Goal: Information Seeking & Learning: Learn about a topic

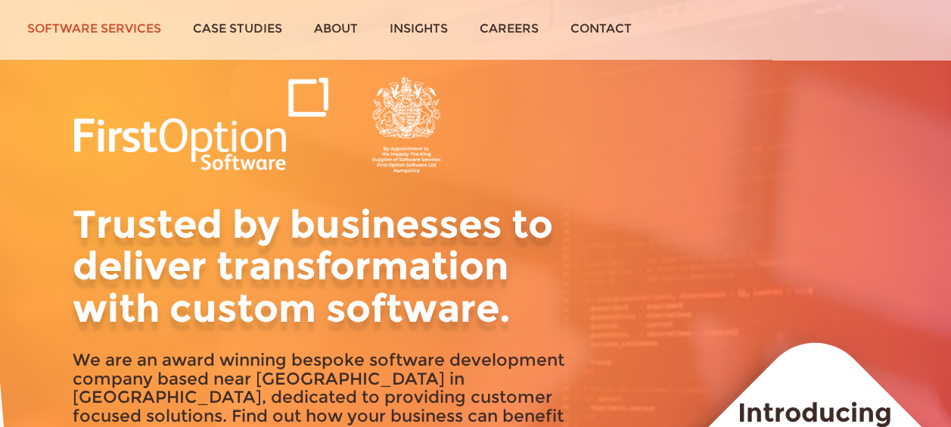
click at [110, 27] on link "Software services" at bounding box center [94, 28] width 166 height 57
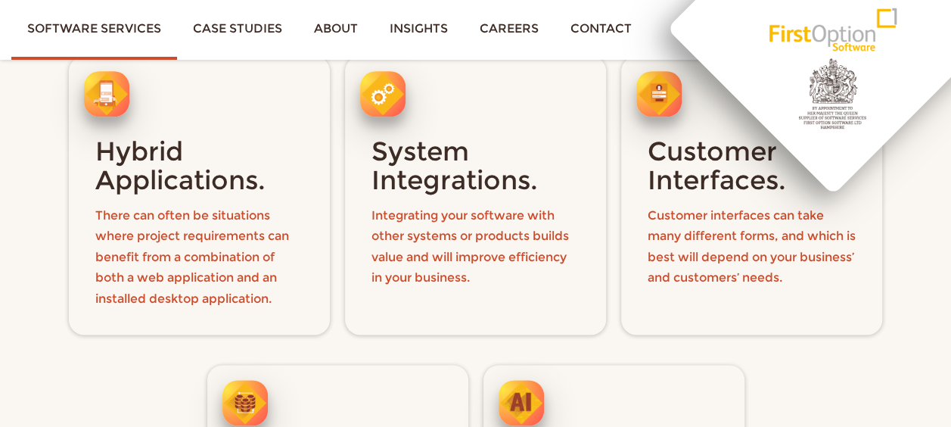
scroll to position [808, 0]
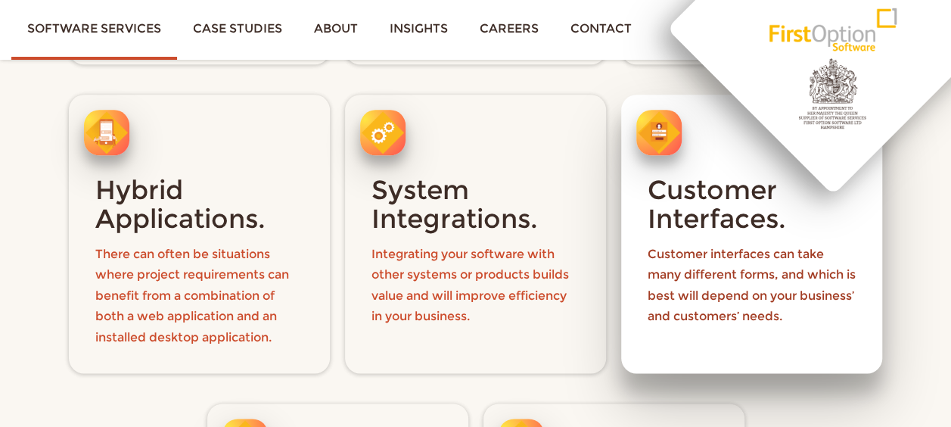
click at [725, 213] on h3 "Customer Interfaces." at bounding box center [752, 205] width 208 height 58
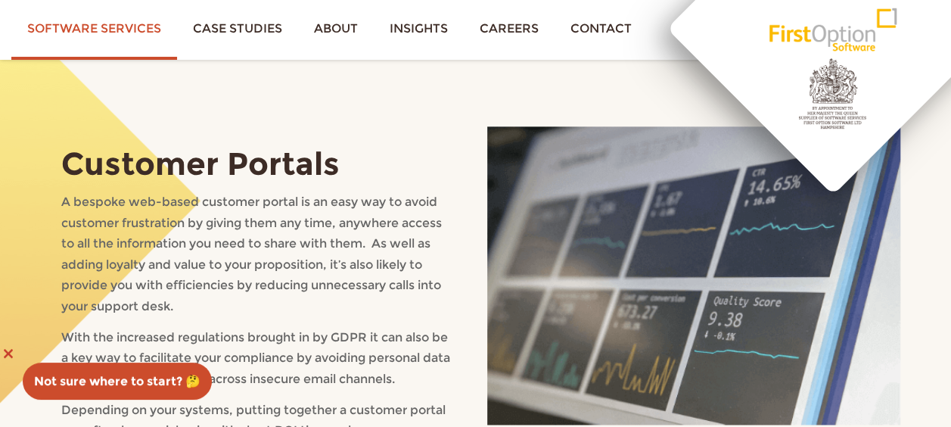
scroll to position [841, 0]
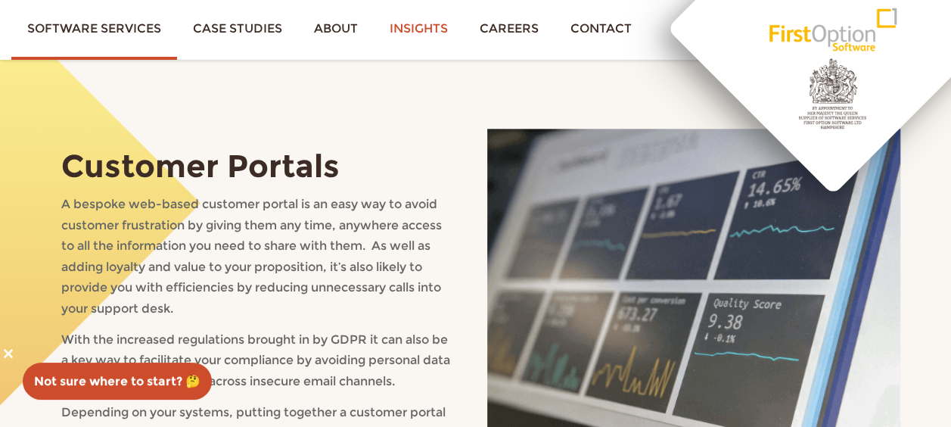
click at [427, 37] on link "Insights" at bounding box center [419, 28] width 90 height 57
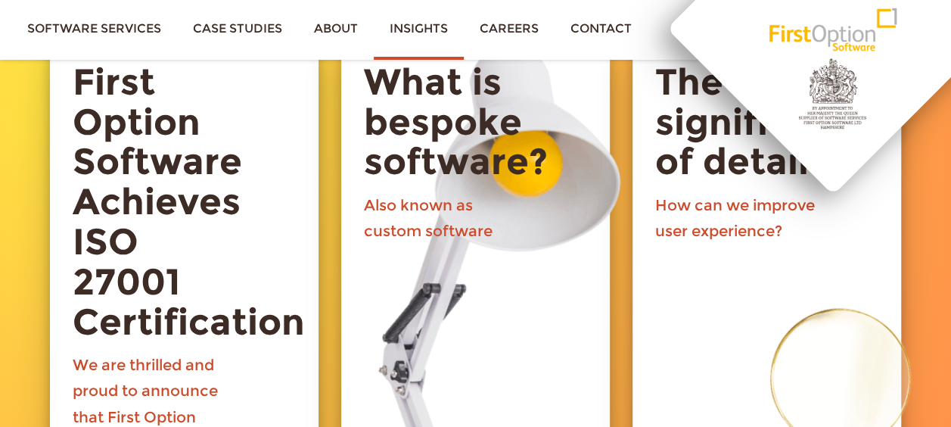
scroll to position [346, 0]
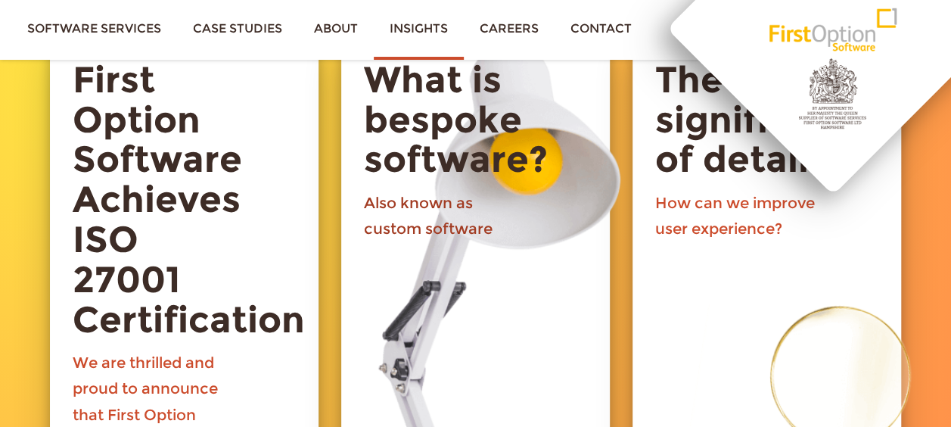
click at [431, 212] on p "Also known as custom software" at bounding box center [445, 426] width 162 height 472
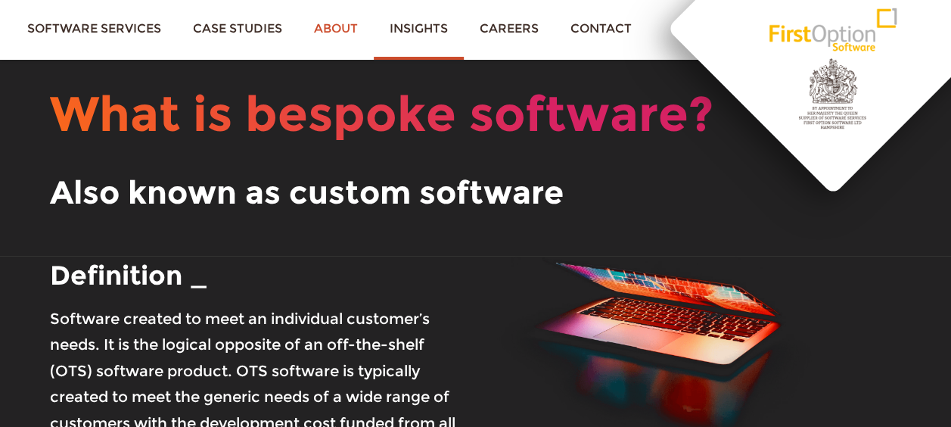
click at [328, 36] on link "About" at bounding box center [336, 28] width 76 height 57
click at [325, 38] on link "About" at bounding box center [336, 28] width 76 height 57
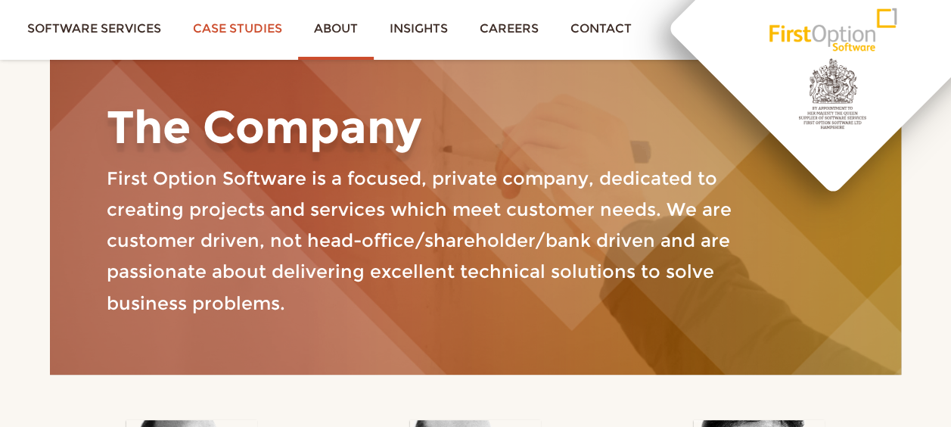
click at [229, 35] on link "Case studies" at bounding box center [237, 28] width 121 height 57
click at [249, 34] on link "Case studies" at bounding box center [237, 28] width 121 height 57
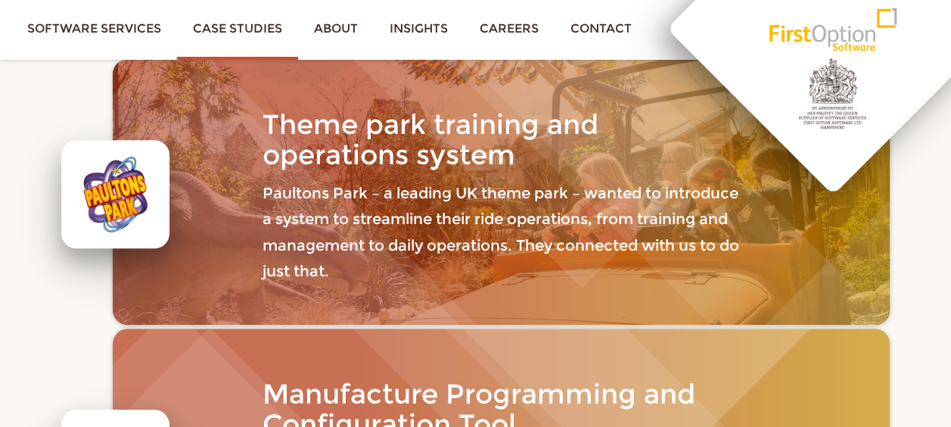
scroll to position [560, 0]
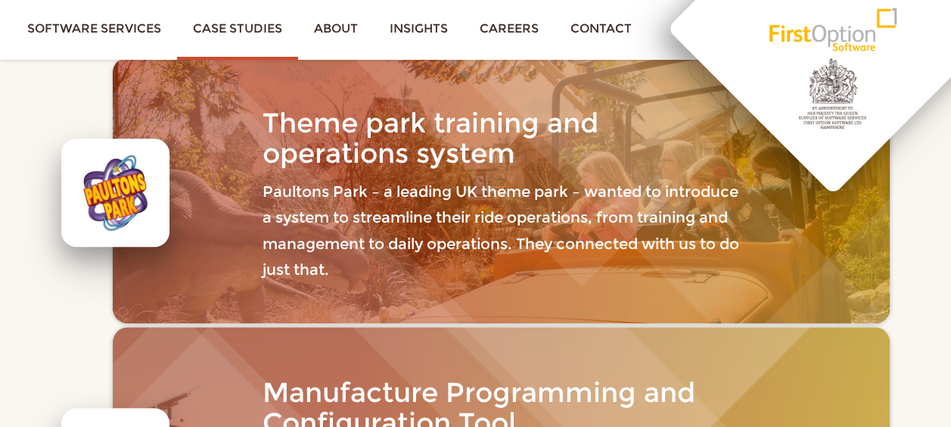
click at [371, 148] on h3 "Theme park training and operations system" at bounding box center [502, 138] width 478 height 60
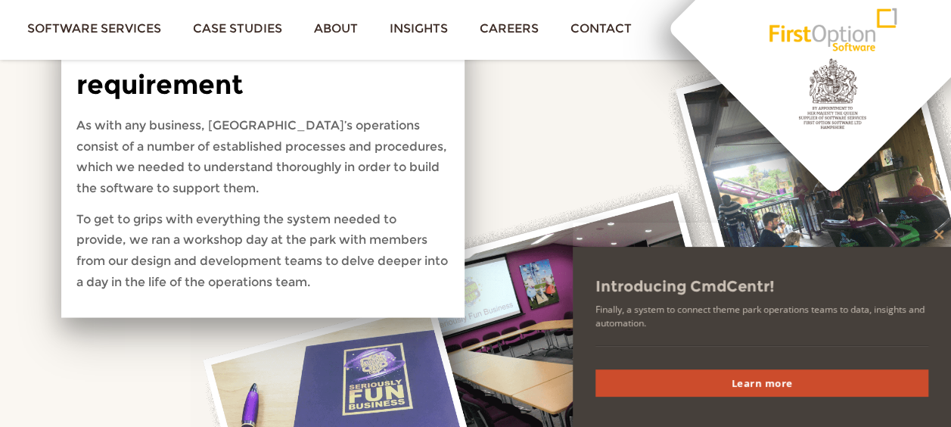
scroll to position [1402, 0]
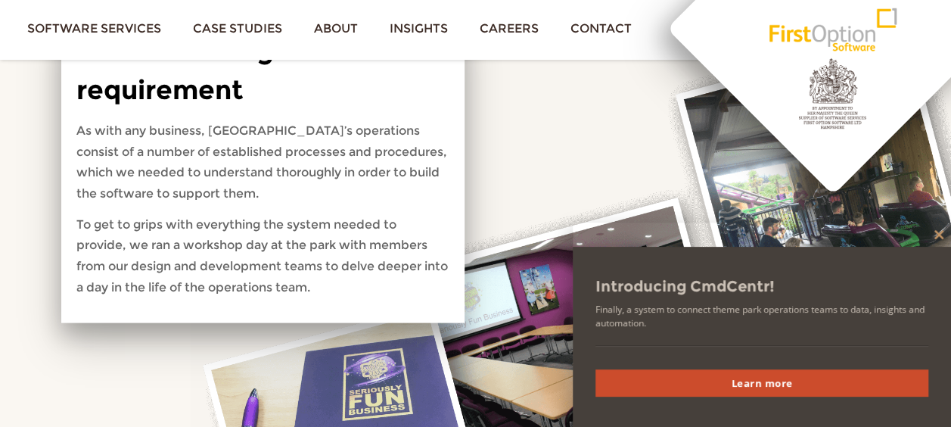
click at [933, 235] on span at bounding box center [939, 234] width 24 height 9
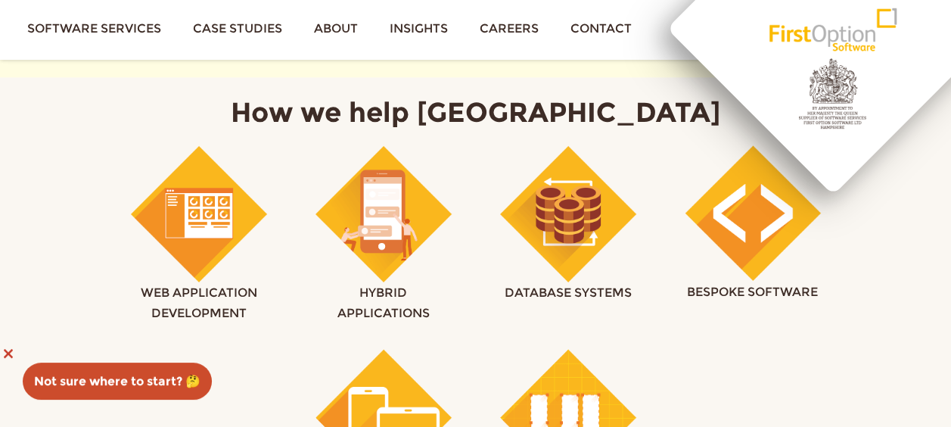
scroll to position [872, 0]
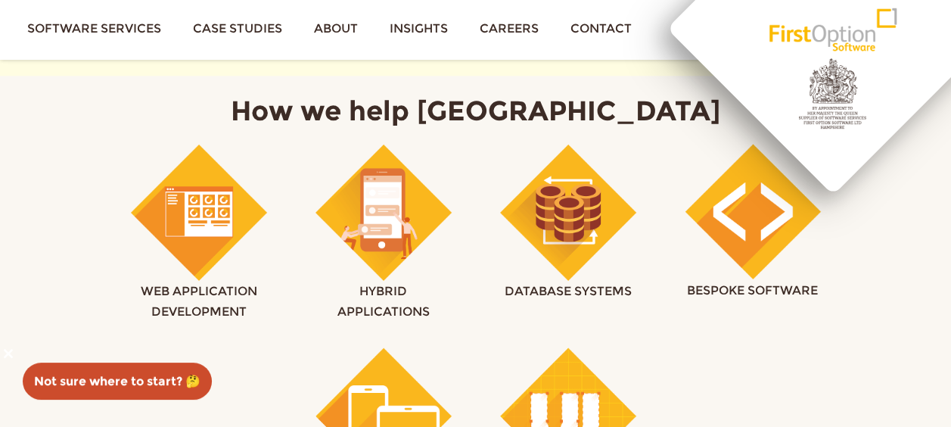
click at [575, 227] on img at bounding box center [568, 212] width 136 height 137
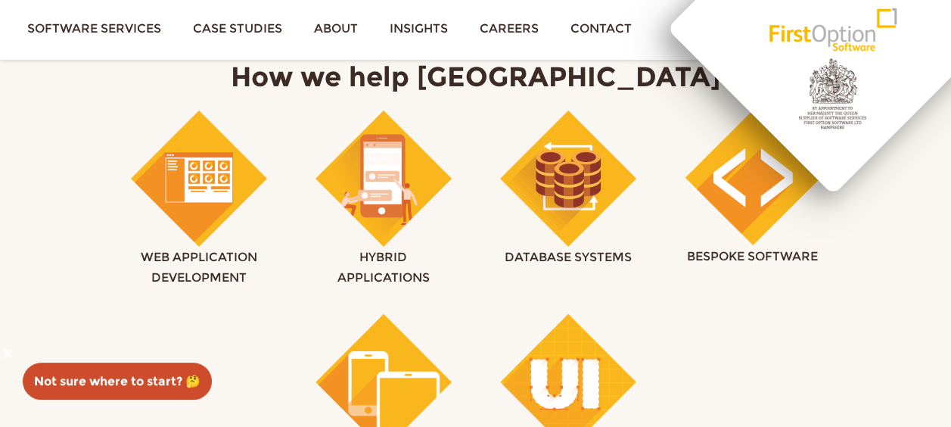
scroll to position [908, 0]
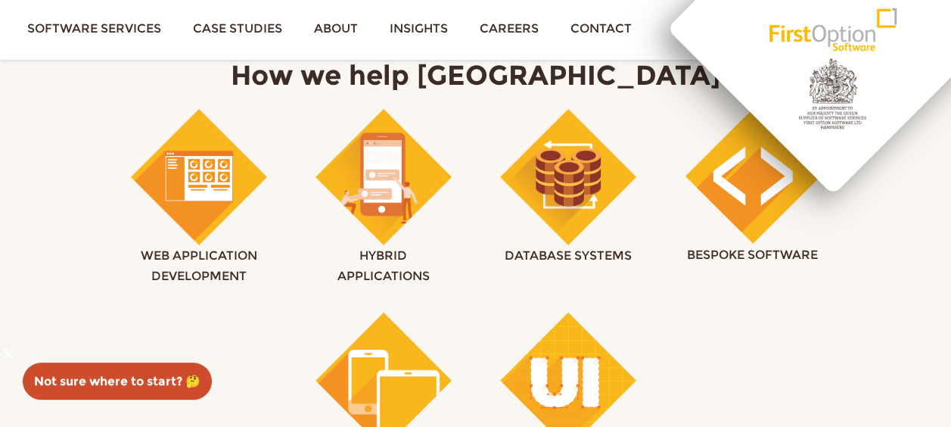
click at [213, 193] on img at bounding box center [199, 176] width 136 height 137
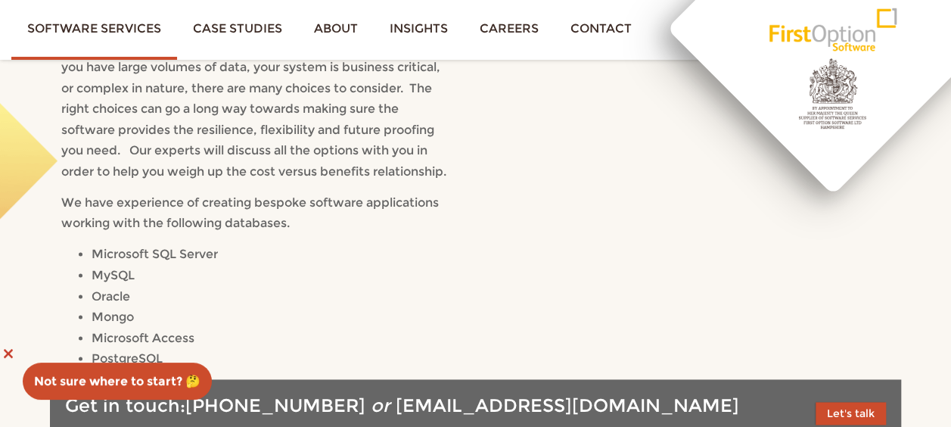
scroll to position [849, 0]
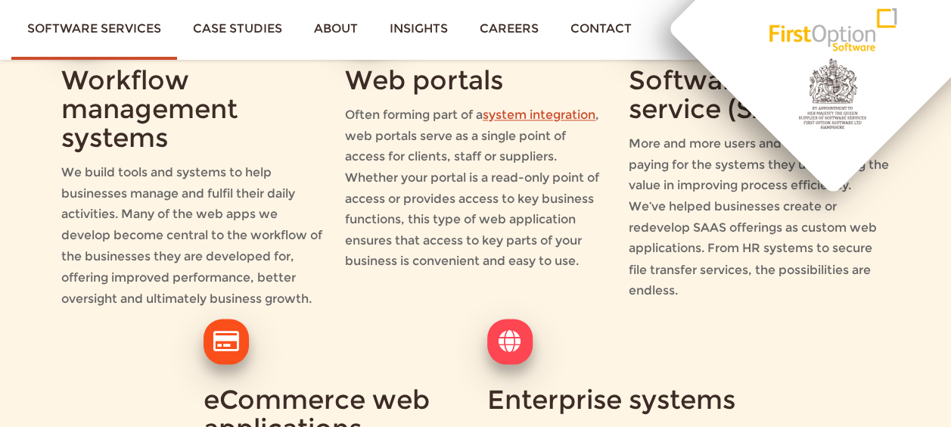
scroll to position [1157, 0]
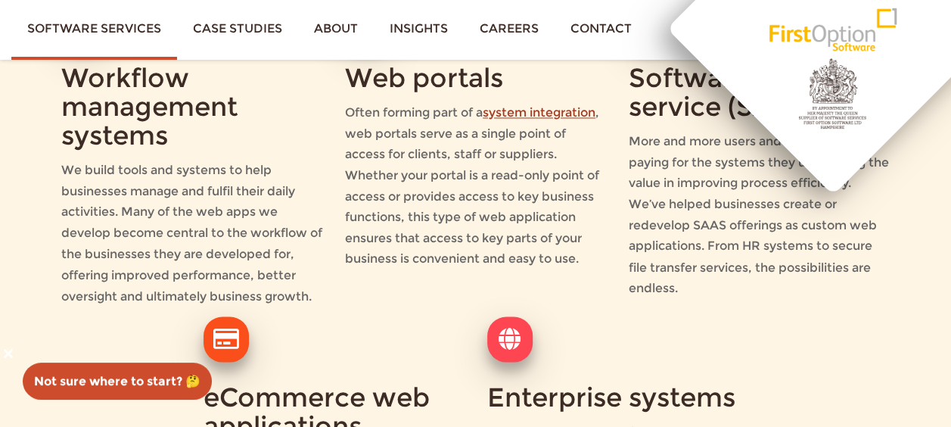
click at [483, 120] on link "system integration" at bounding box center [539, 112] width 113 height 14
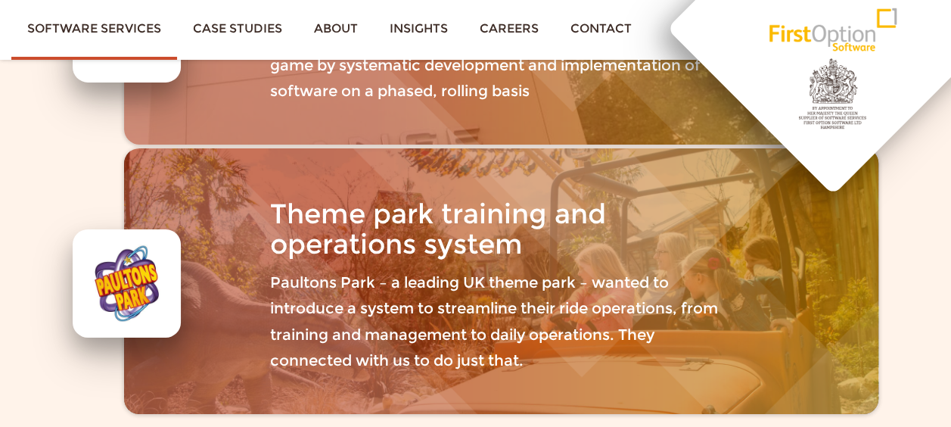
scroll to position [2439, 0]
